Goal: Find specific page/section: Find specific page/section

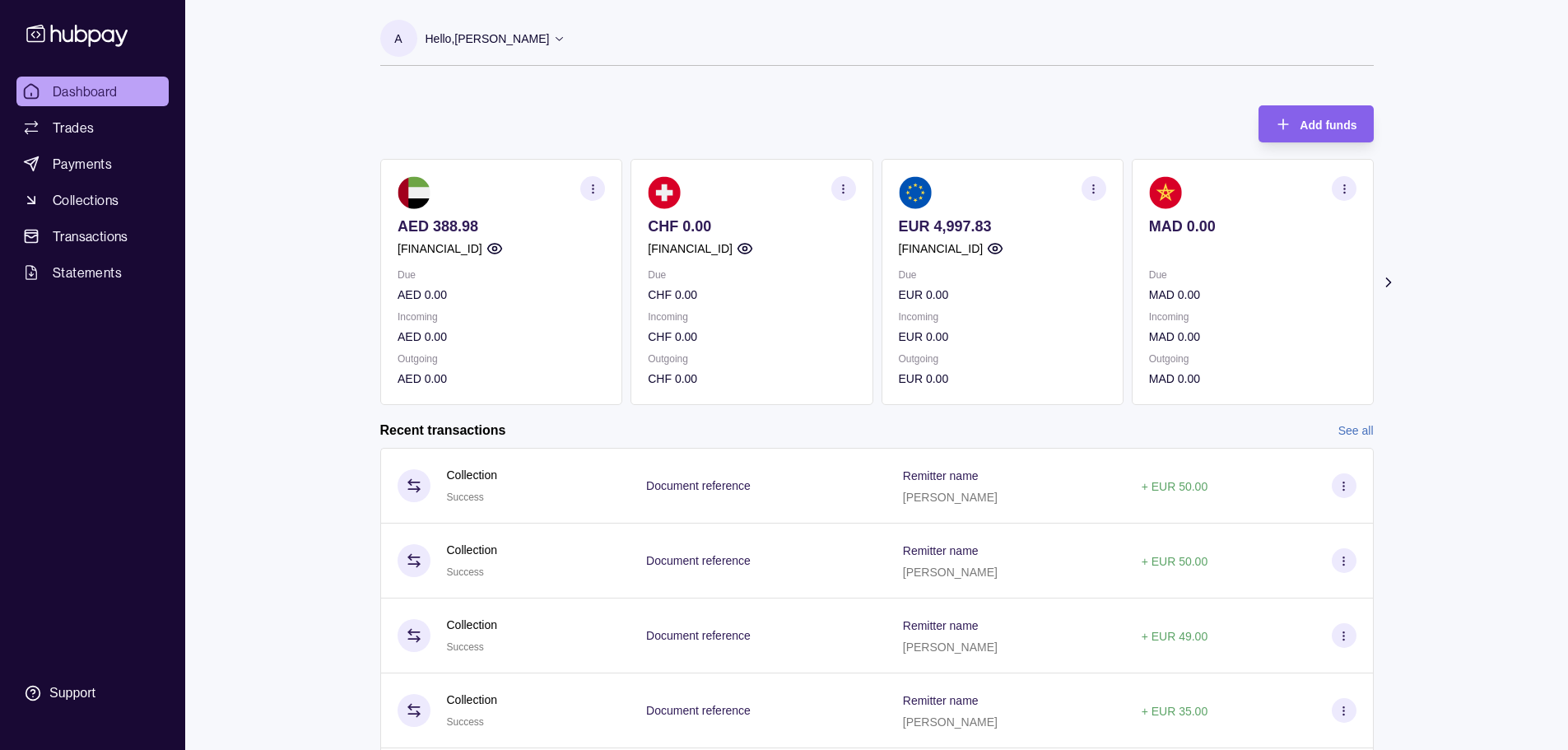
click at [298, 295] on div "Dashboard Trades Payments Collections Transactions Statements Support A Hello, …" at bounding box center [784, 438] width 1568 height 876
click at [1468, 350] on div "Dashboard Trades Payments Collections Transactions Statements Support A Hello, …" at bounding box center [784, 438] width 1568 height 876
click at [1513, 248] on div "Dashboard Trades Payments Collections Transactions Statements Support A Hello, …" at bounding box center [784, 438] width 1568 height 876
click at [1506, 397] on div "Dashboard Trades Payments Collections Transactions Statements Support A Hello, …" at bounding box center [784, 438] width 1568 height 876
click at [1498, 401] on div "Dashboard Trades Payments Collections Transactions Statements Support A Hello, …" at bounding box center [784, 438] width 1568 height 876
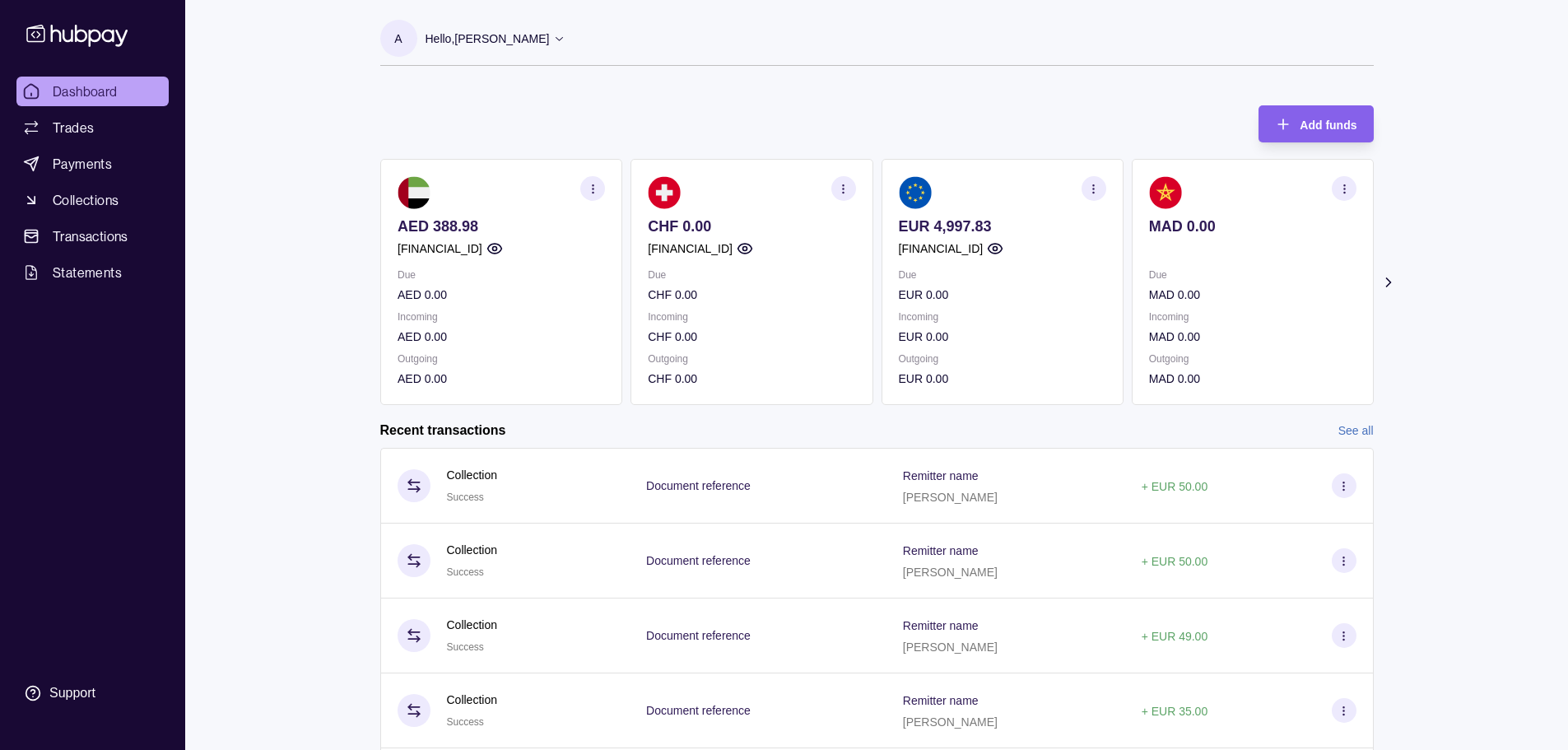
click at [1498, 402] on div "Dashboard Trades Payments Collections Transactions Statements Support A Hello, …" at bounding box center [784, 438] width 1568 height 876
click at [1457, 181] on div "Dashboard Trades Payments Collections Transactions Statements Support A Hello, …" at bounding box center [784, 438] width 1568 height 876
click at [1472, 217] on div "Dashboard Trades Payments Collections Transactions Statements Support A Hello, …" at bounding box center [784, 438] width 1568 height 876
click at [1460, 358] on div "Dashboard Trades Payments Collections Transactions Statements Support A Hello, …" at bounding box center [784, 438] width 1568 height 876
click at [273, 356] on div "Dashboard Trades Payments Collections Transactions Statements Support A Hello, …" at bounding box center [784, 438] width 1568 height 876
